Goal: Navigation & Orientation: Go to known website

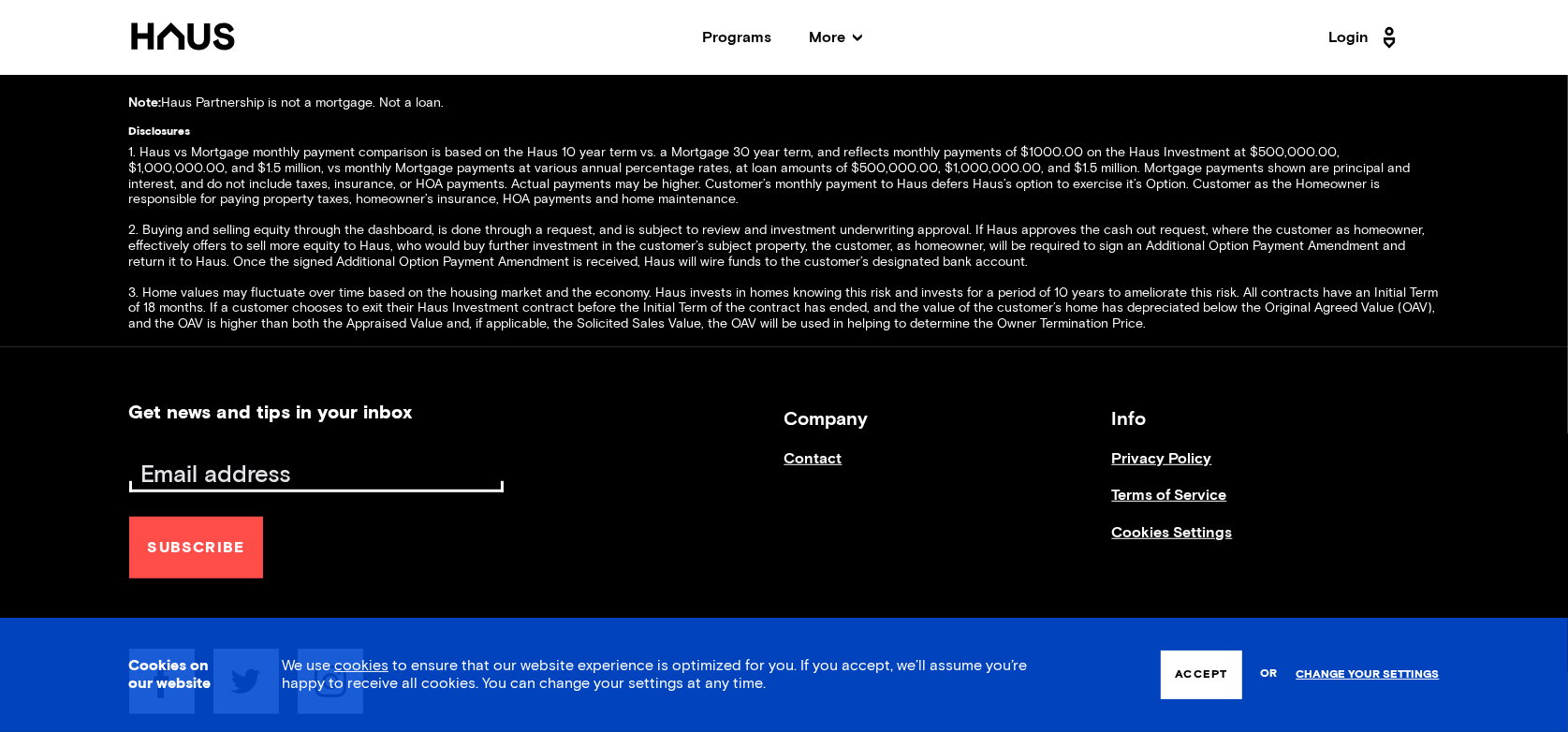
scroll to position [7626, 0]
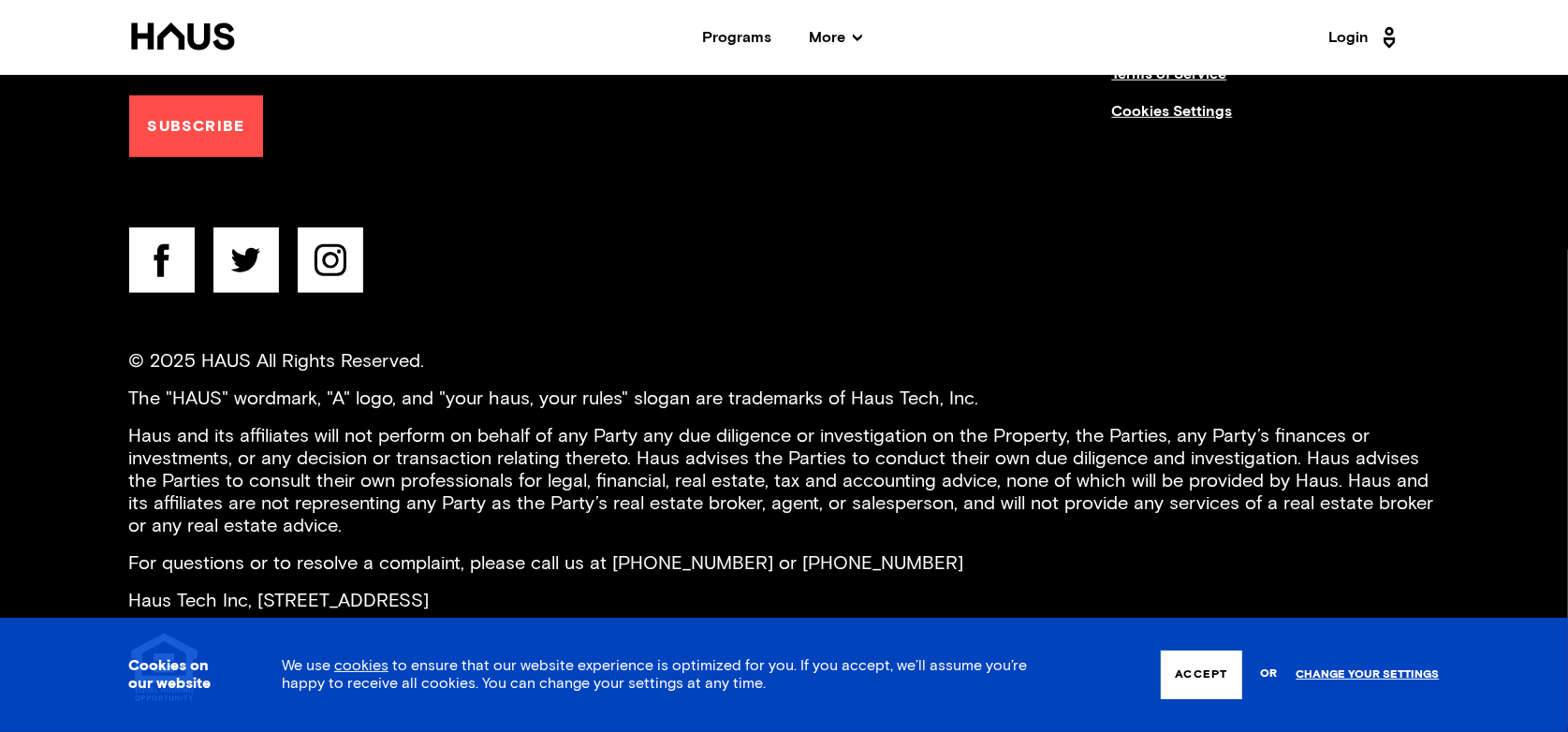
click at [1216, 661] on button "Accept" at bounding box center [1201, 675] width 80 height 48
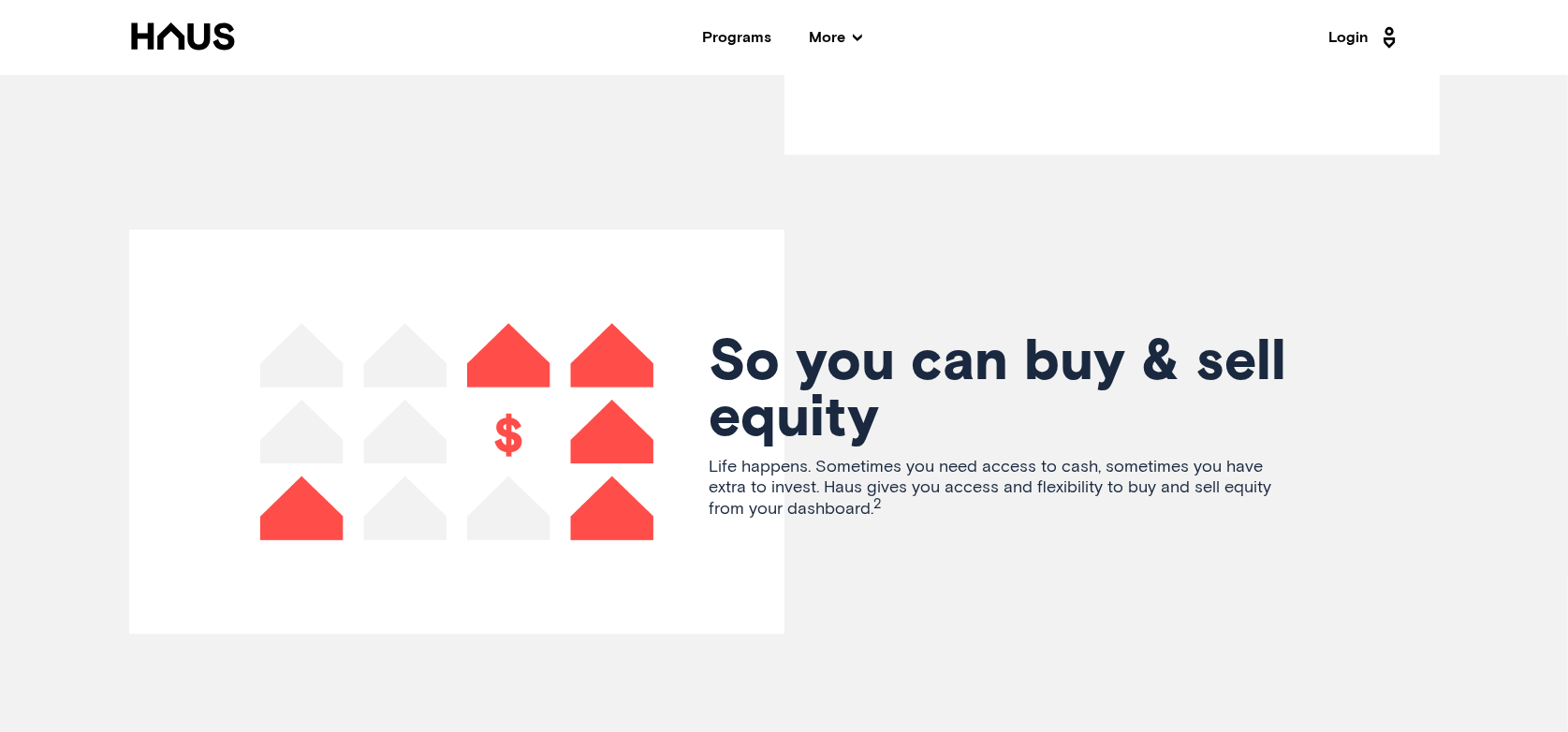
scroll to position [2499, 0]
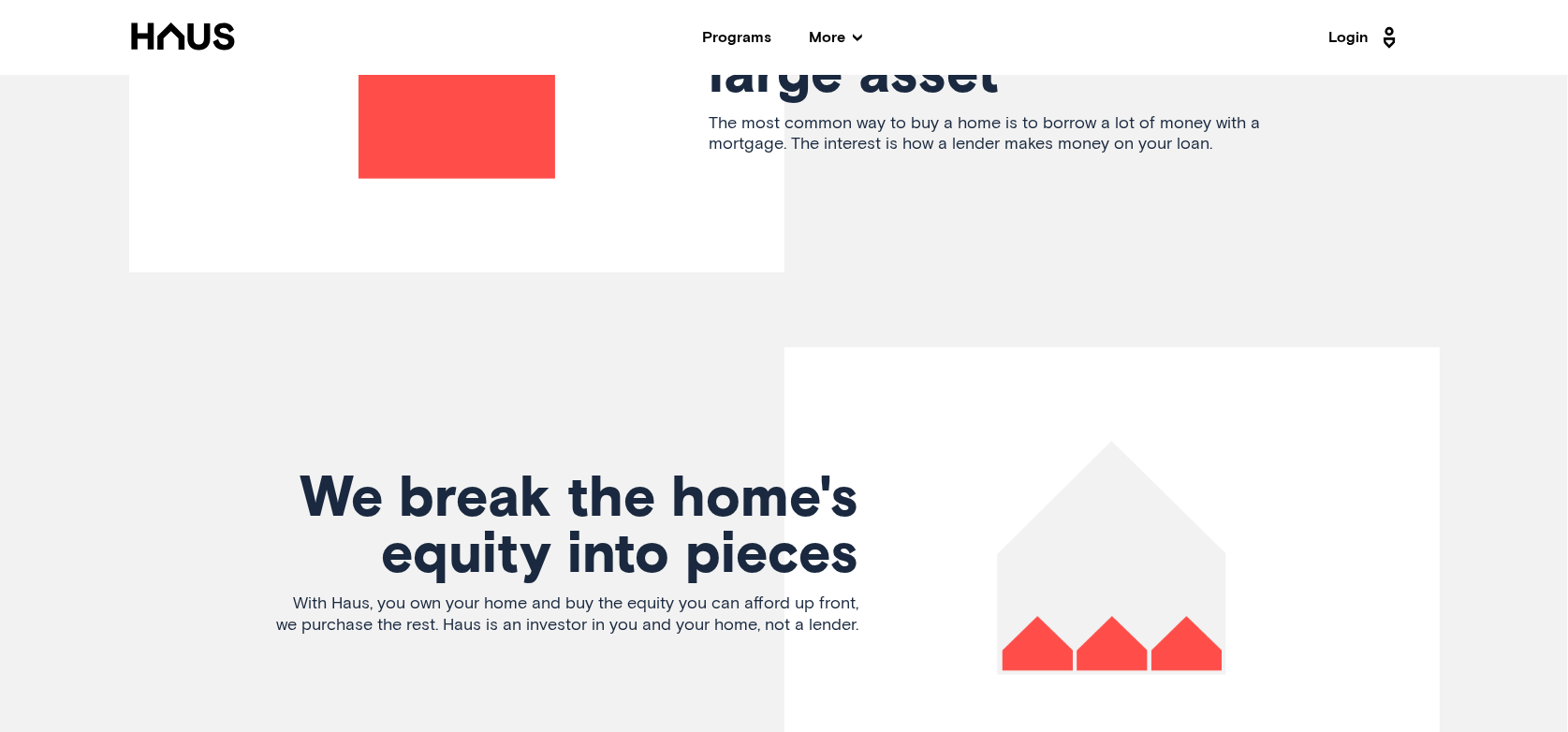
scroll to position [3844, 0]
